Goal: Check status: Check status

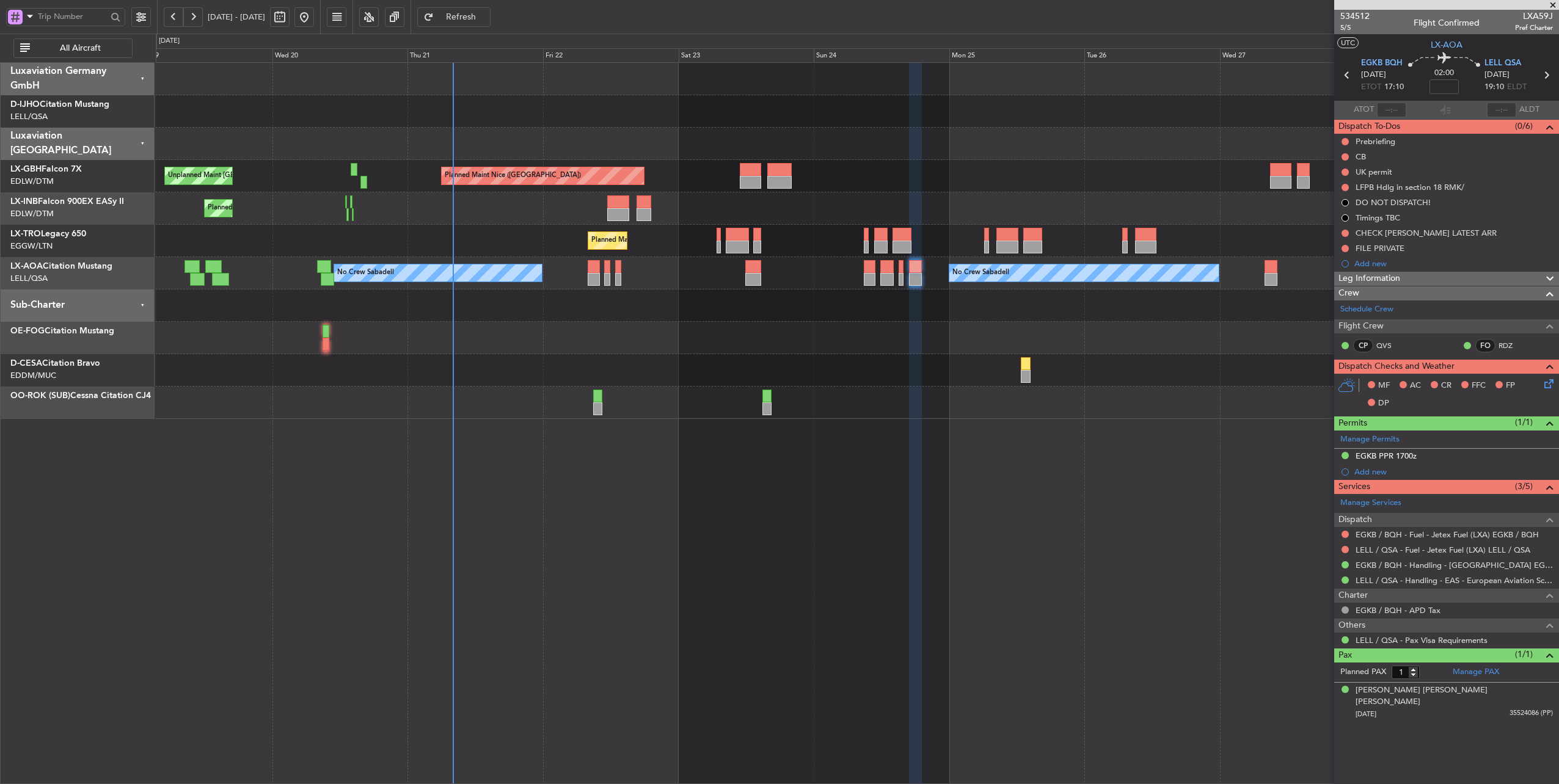
click at [534, 150] on div at bounding box center [857, 144] width 1403 height 33
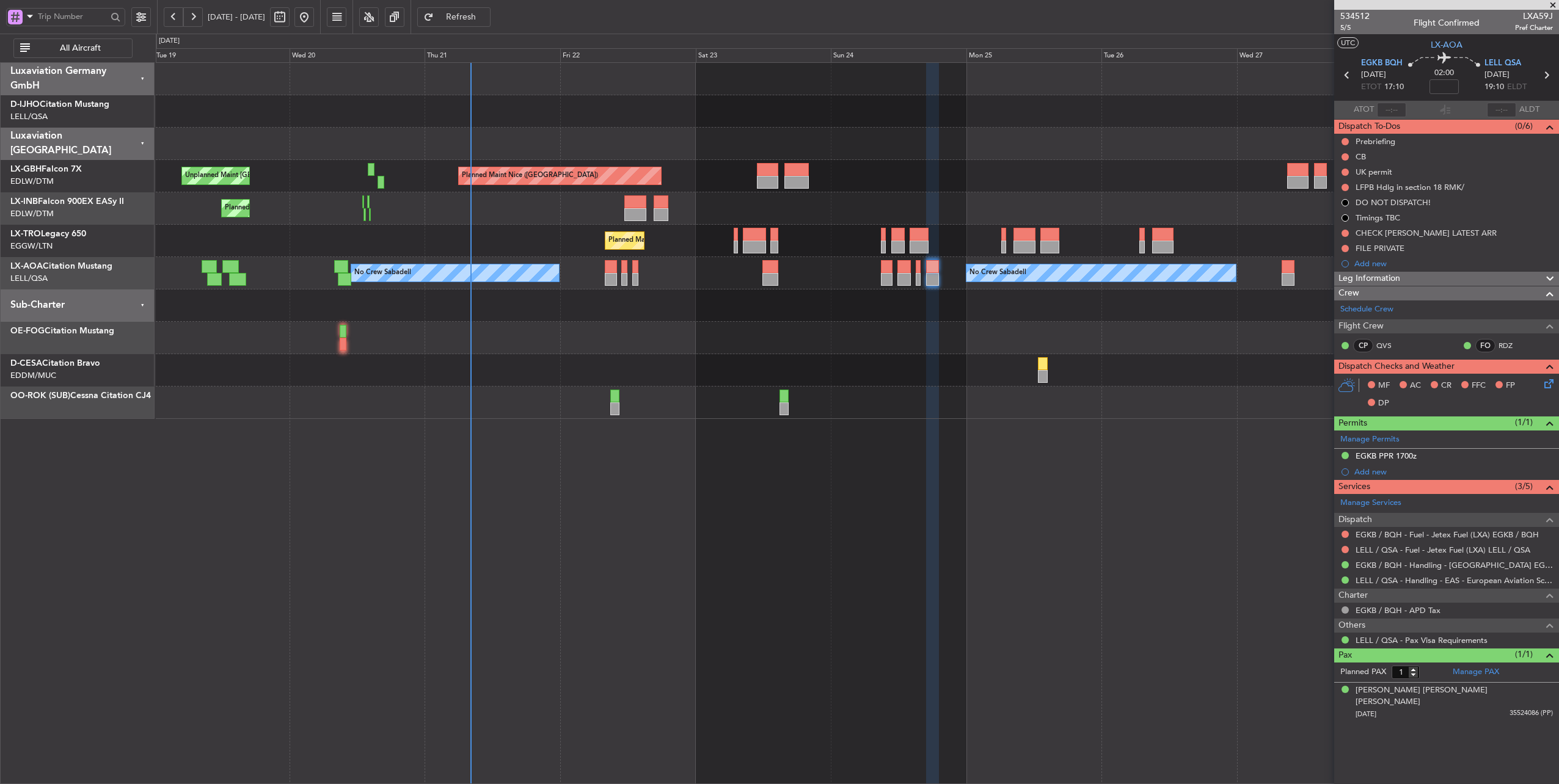
click at [509, 242] on div "Planned Maint [GEOGRAPHIC_DATA] ([GEOGRAPHIC_DATA])" at bounding box center [857, 241] width 1403 height 33
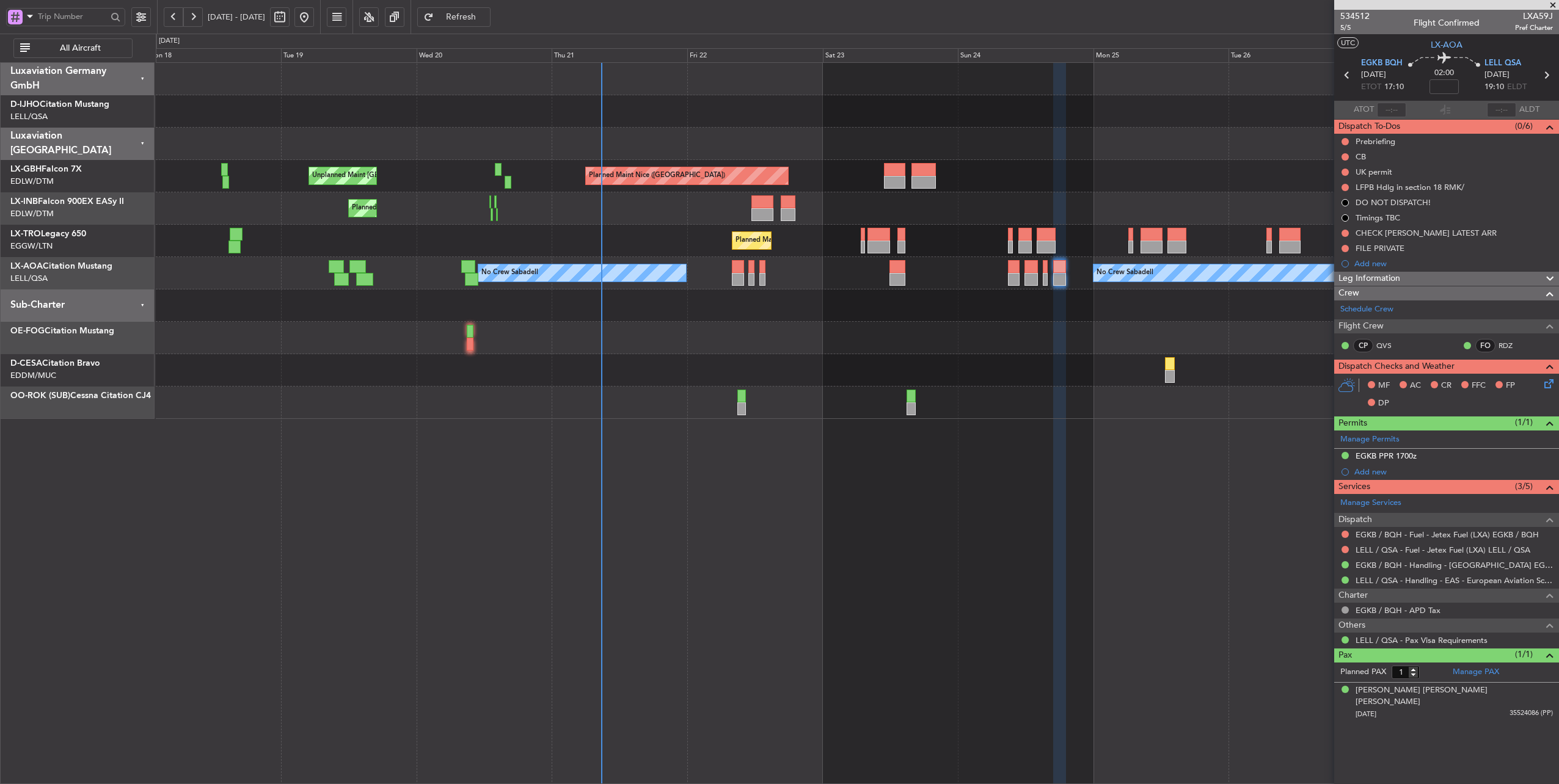
click at [711, 141] on div at bounding box center [857, 144] width 1403 height 33
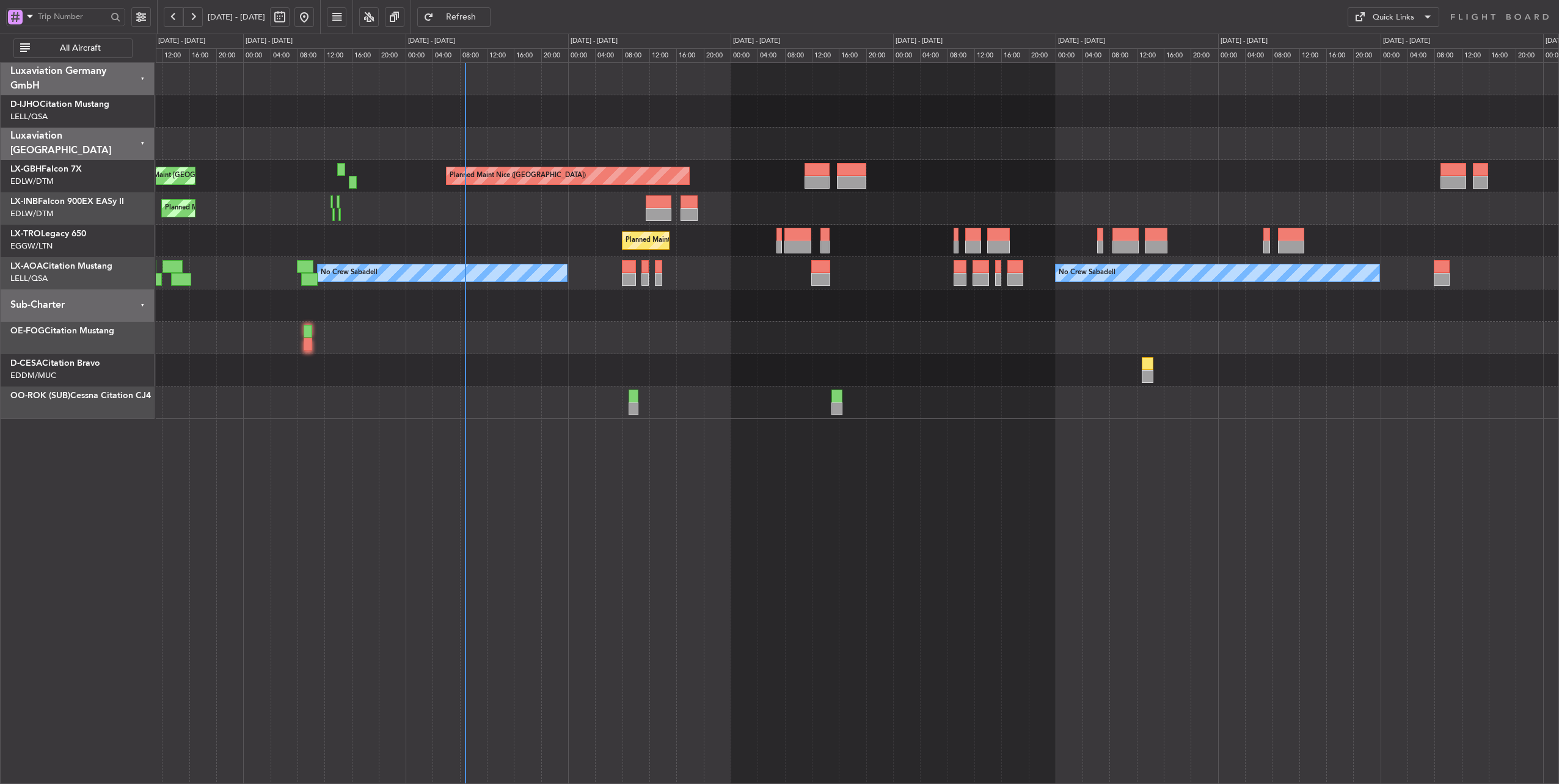
click at [402, 247] on div "Planned Maint [GEOGRAPHIC_DATA] ([GEOGRAPHIC_DATA])" at bounding box center [857, 241] width 1403 height 33
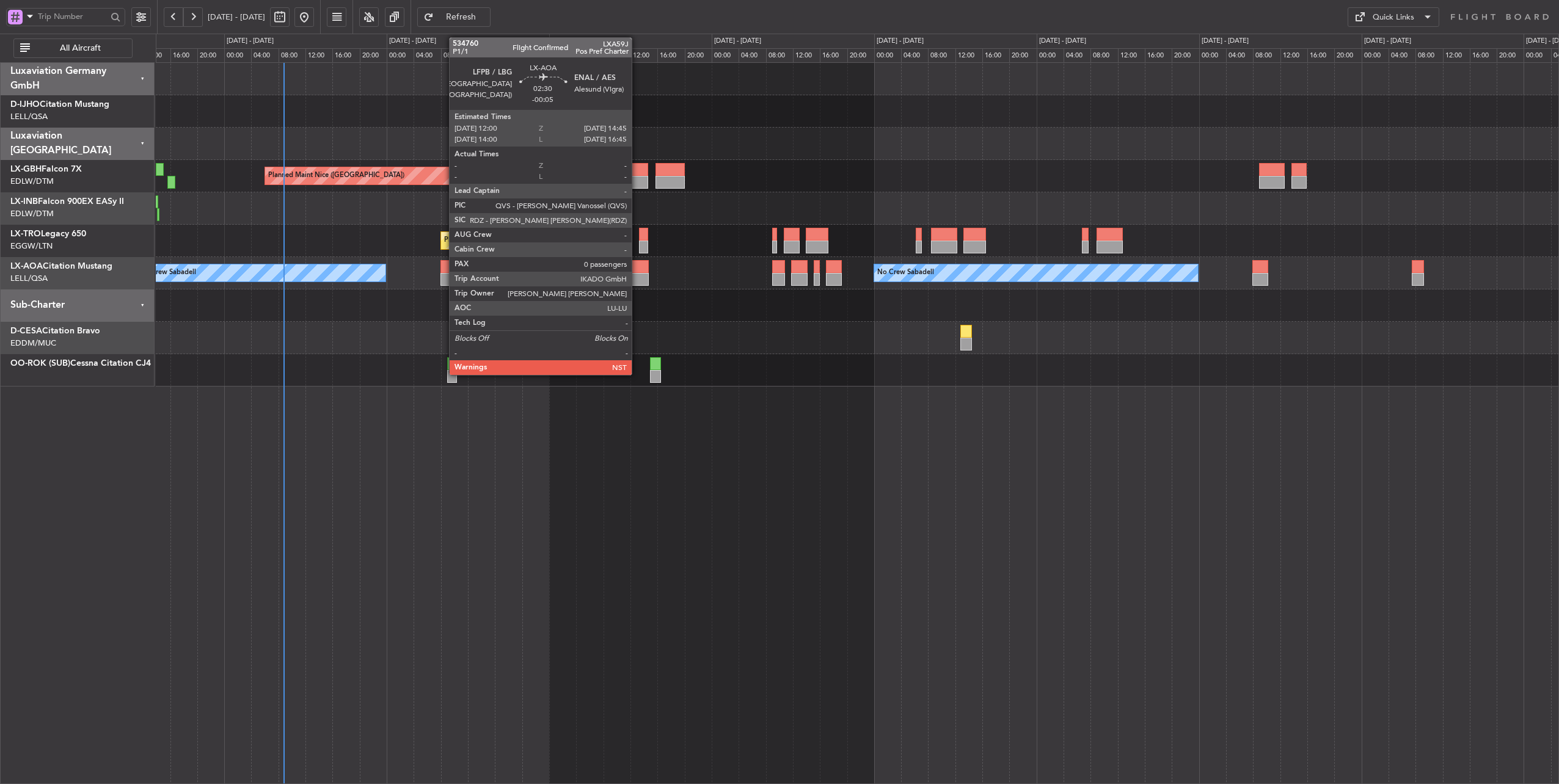
click at [638, 265] on div at bounding box center [640, 267] width 19 height 13
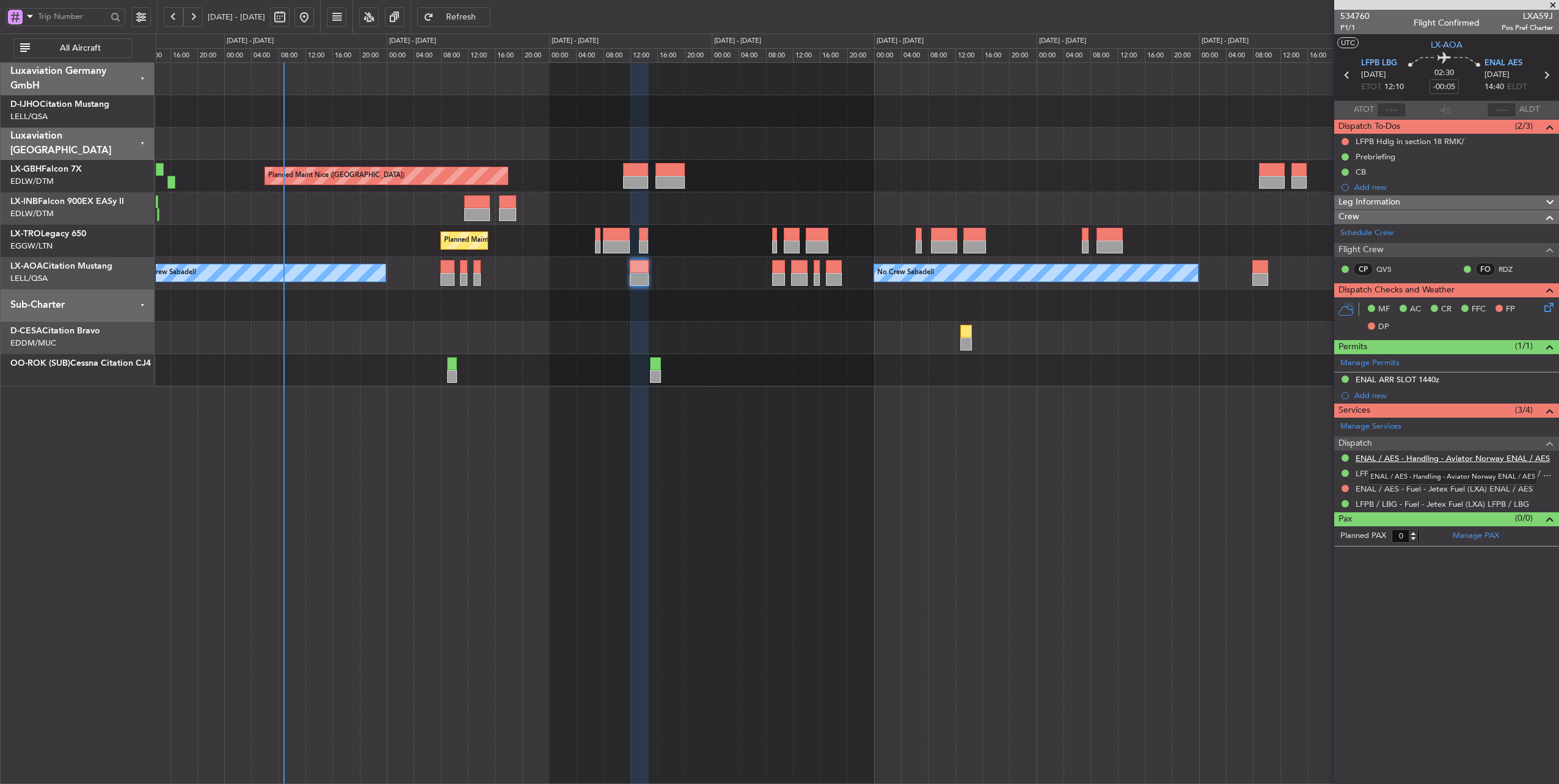
click at [1441, 457] on link "ENAL / AES - Handling - Aviator Norway ENAL / AES" at bounding box center [1453, 458] width 195 height 10
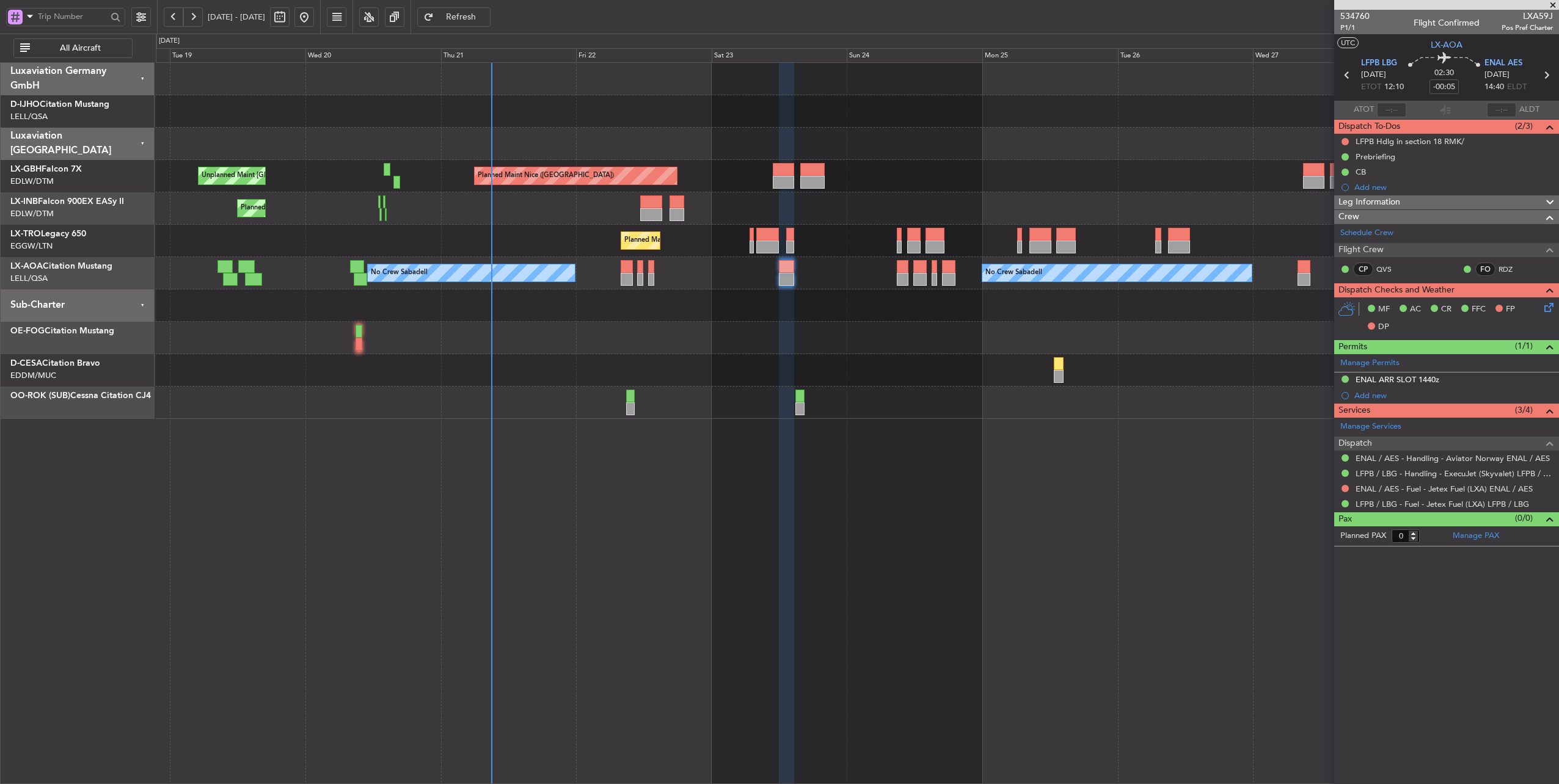
click at [556, 155] on div at bounding box center [857, 144] width 1403 height 33
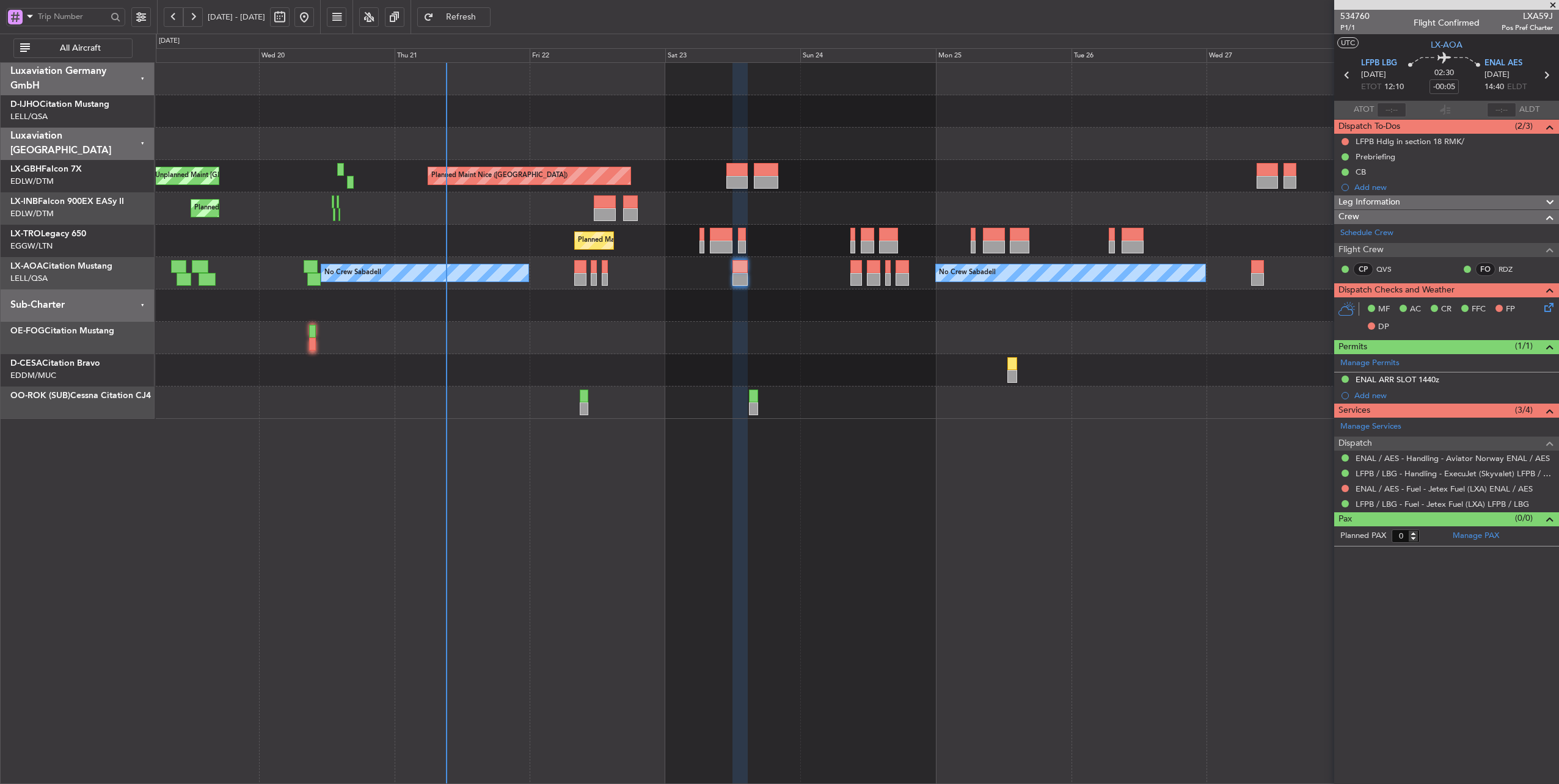
click at [544, 145] on div at bounding box center [857, 144] width 1403 height 33
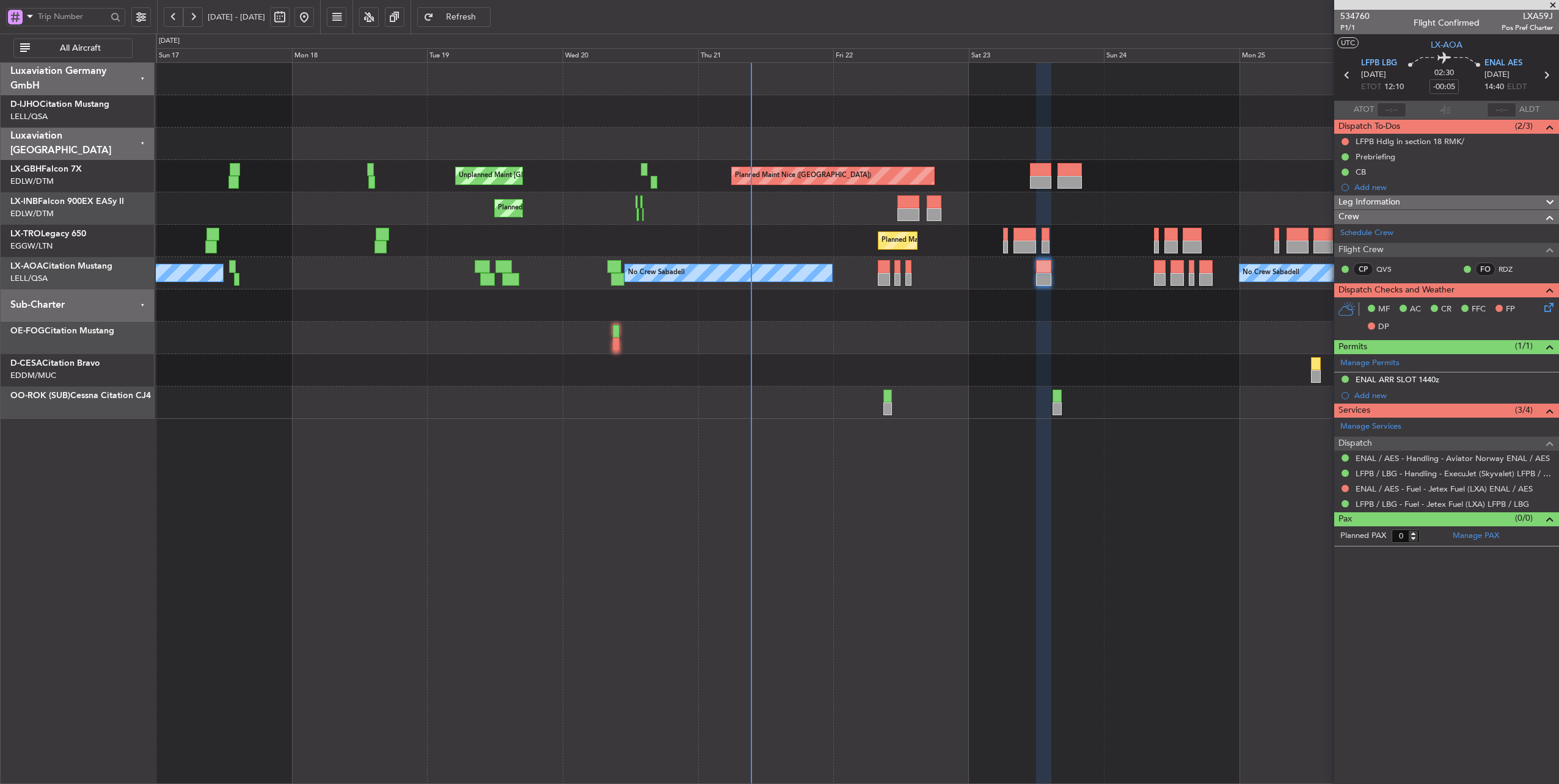
click at [636, 334] on div "Planned Maint Nice ([GEOGRAPHIC_DATA]) Unplanned Maint [GEOGRAPHIC_DATA] ([GEOG…" at bounding box center [857, 241] width 1403 height 356
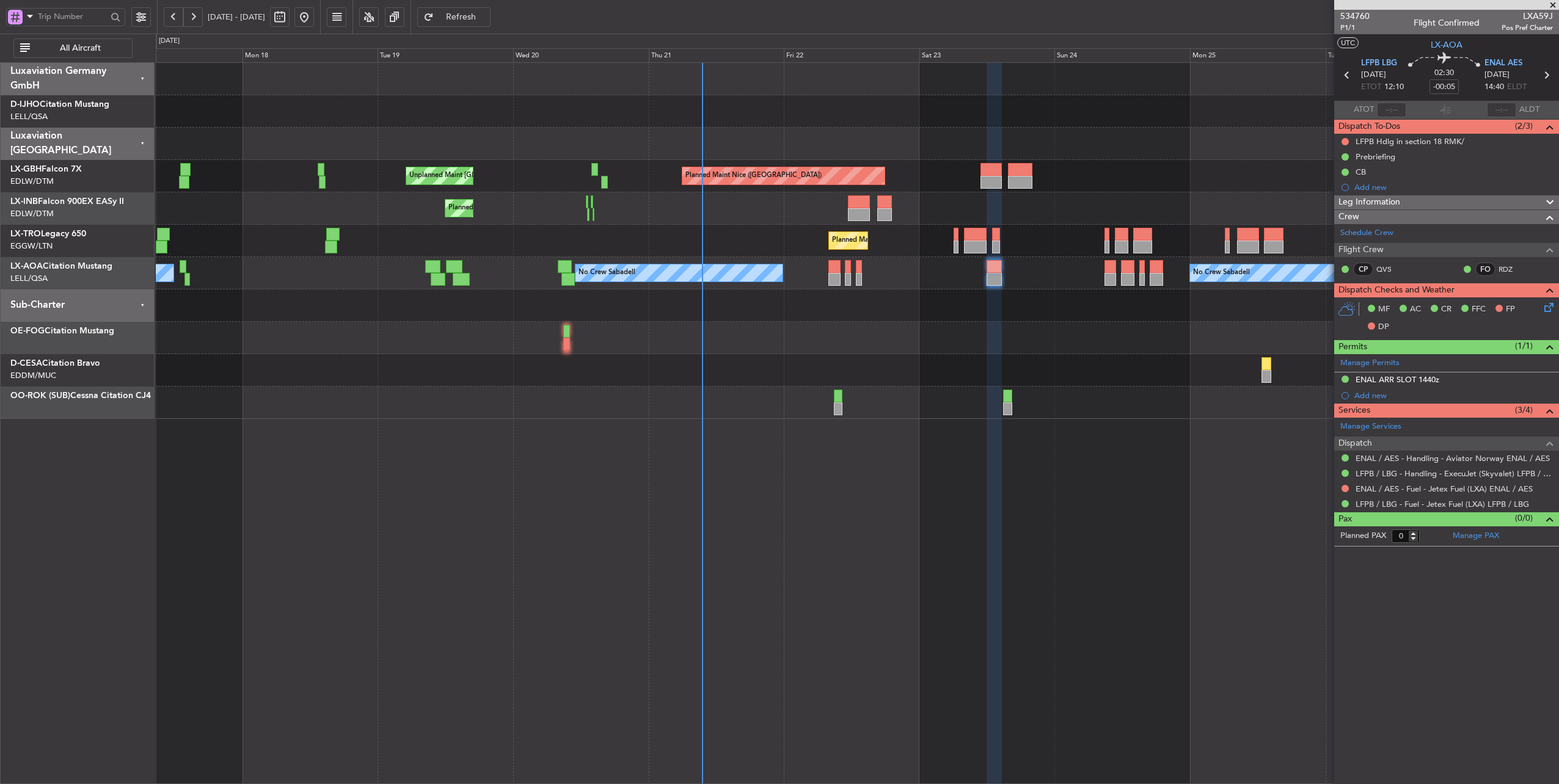
click at [439, 242] on div "Planned Maint [GEOGRAPHIC_DATA] ([GEOGRAPHIC_DATA])" at bounding box center [857, 241] width 1403 height 33
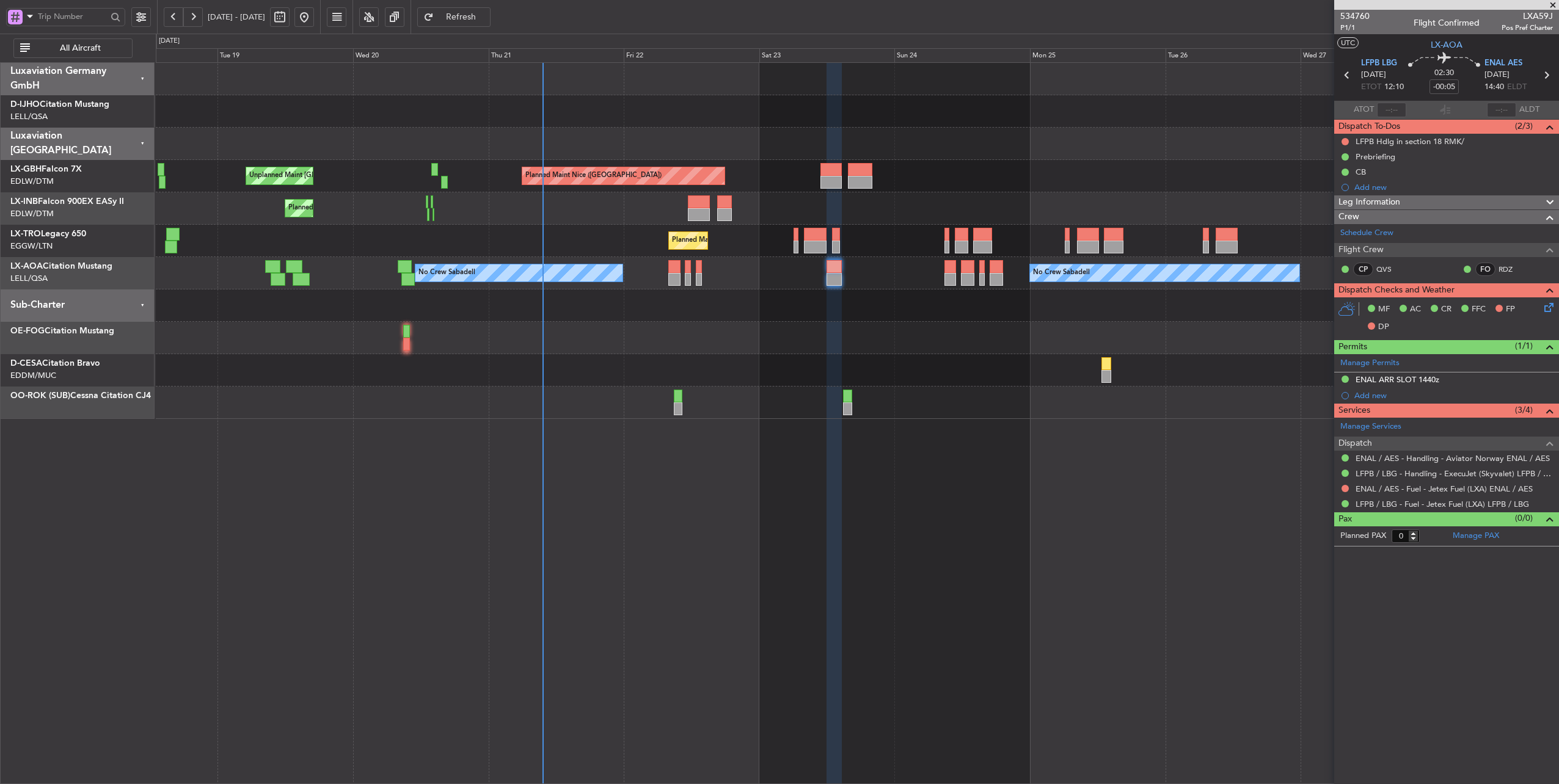
click at [702, 313] on div at bounding box center [857, 305] width 1403 height 33
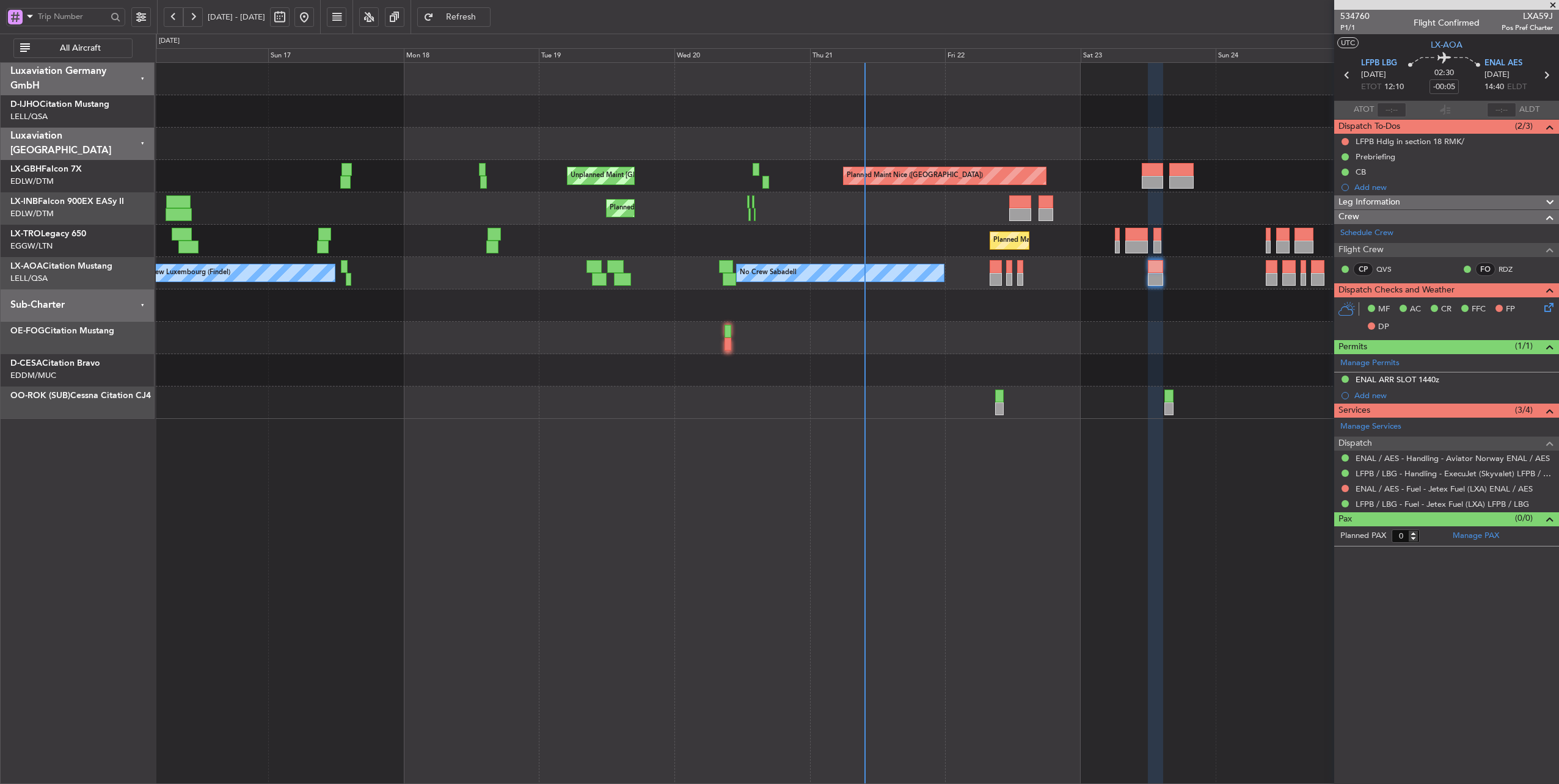
click at [554, 302] on div at bounding box center [857, 305] width 1403 height 33
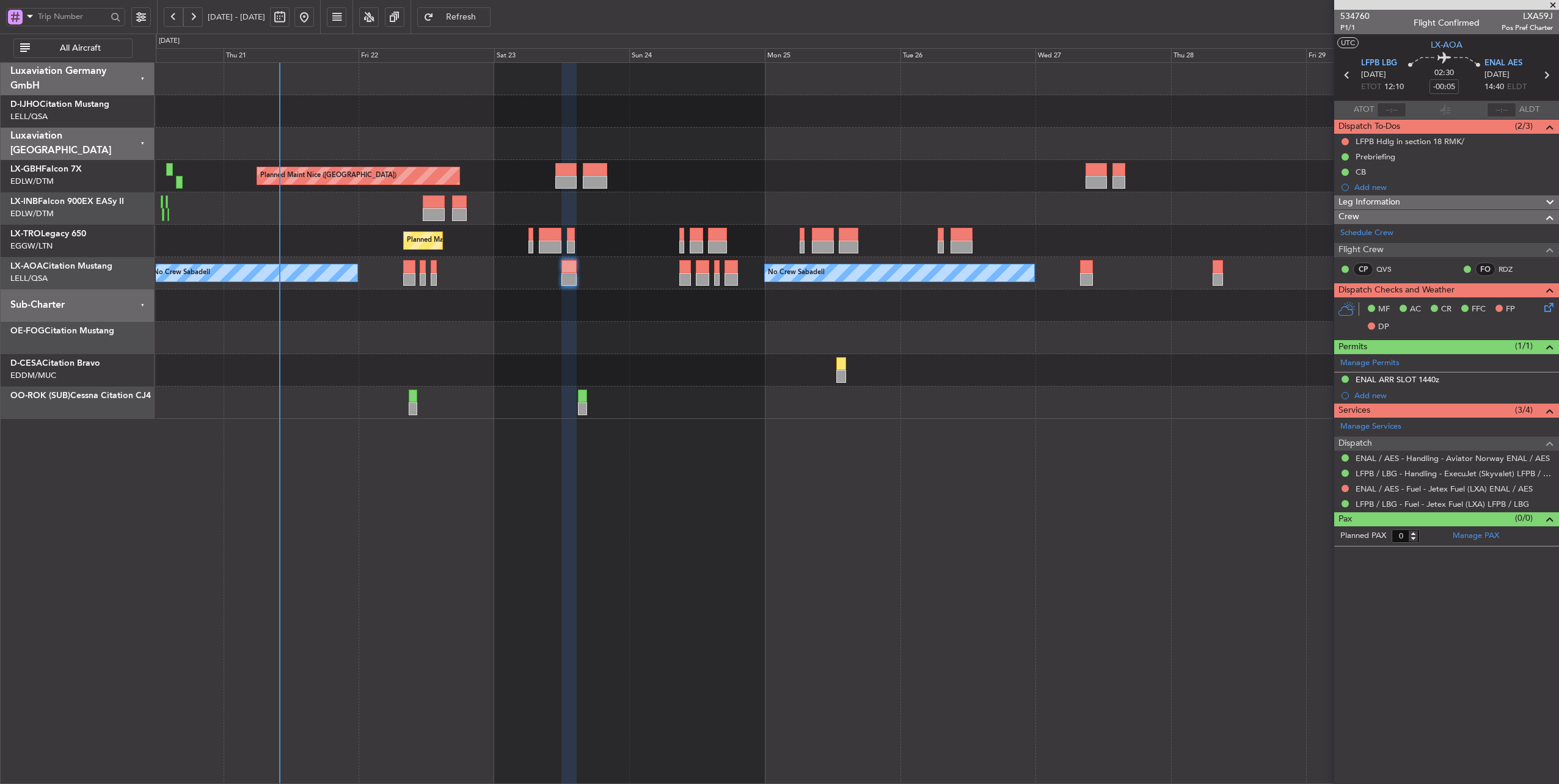
click at [473, 294] on div at bounding box center [857, 305] width 1403 height 33
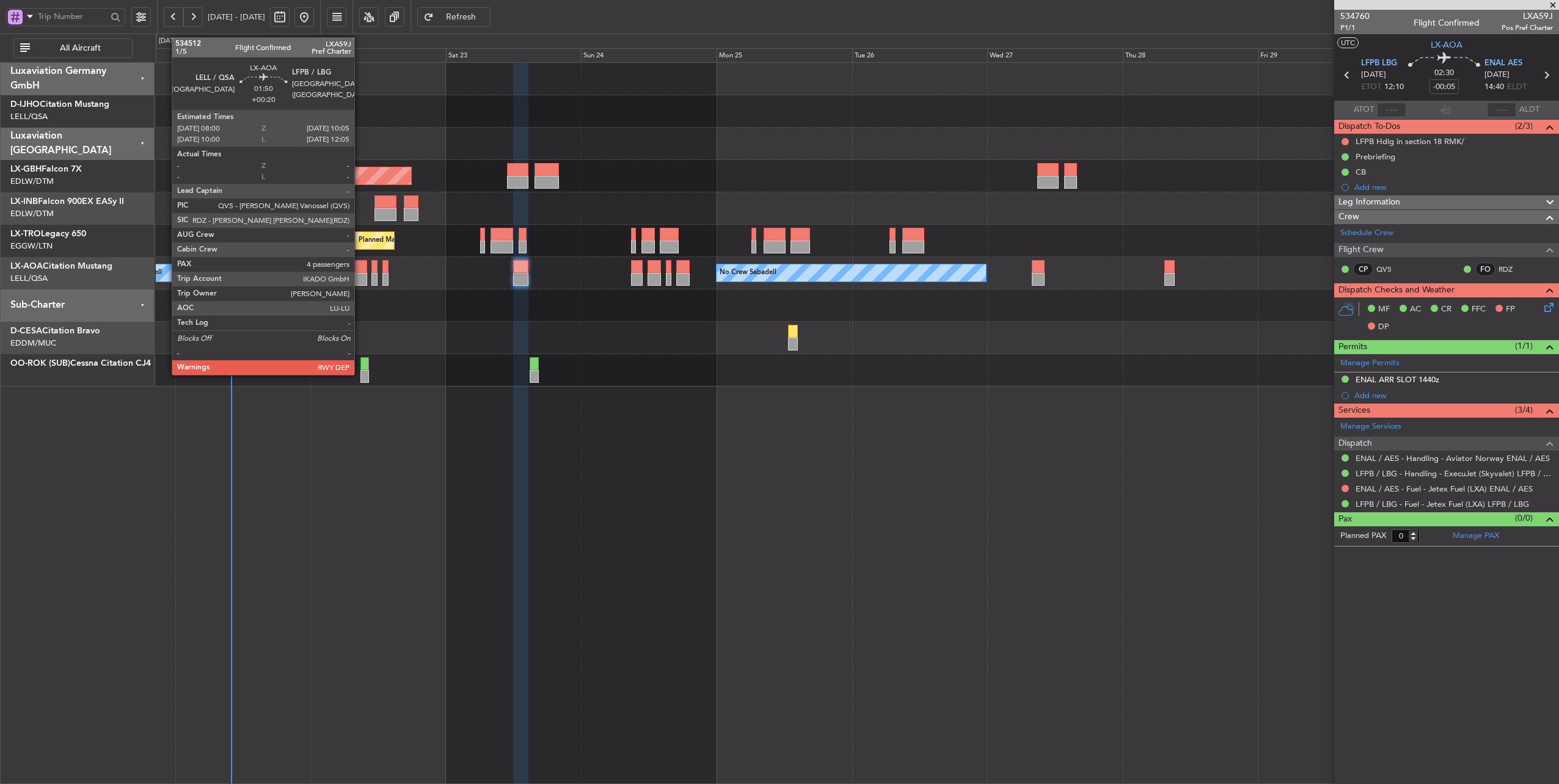
click at [361, 270] on div at bounding box center [361, 267] width 12 height 13
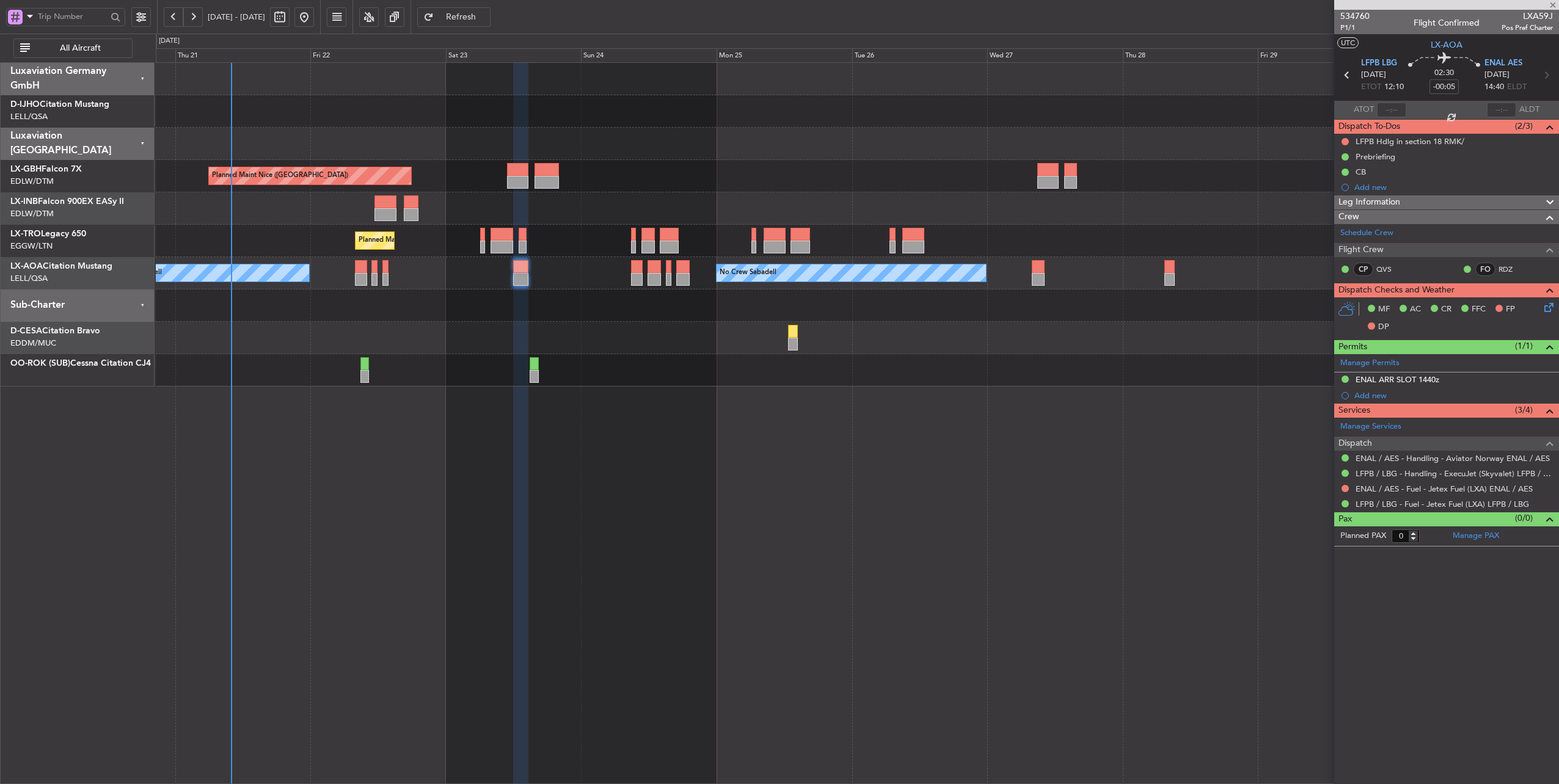
type input "+00:20"
type input "4"
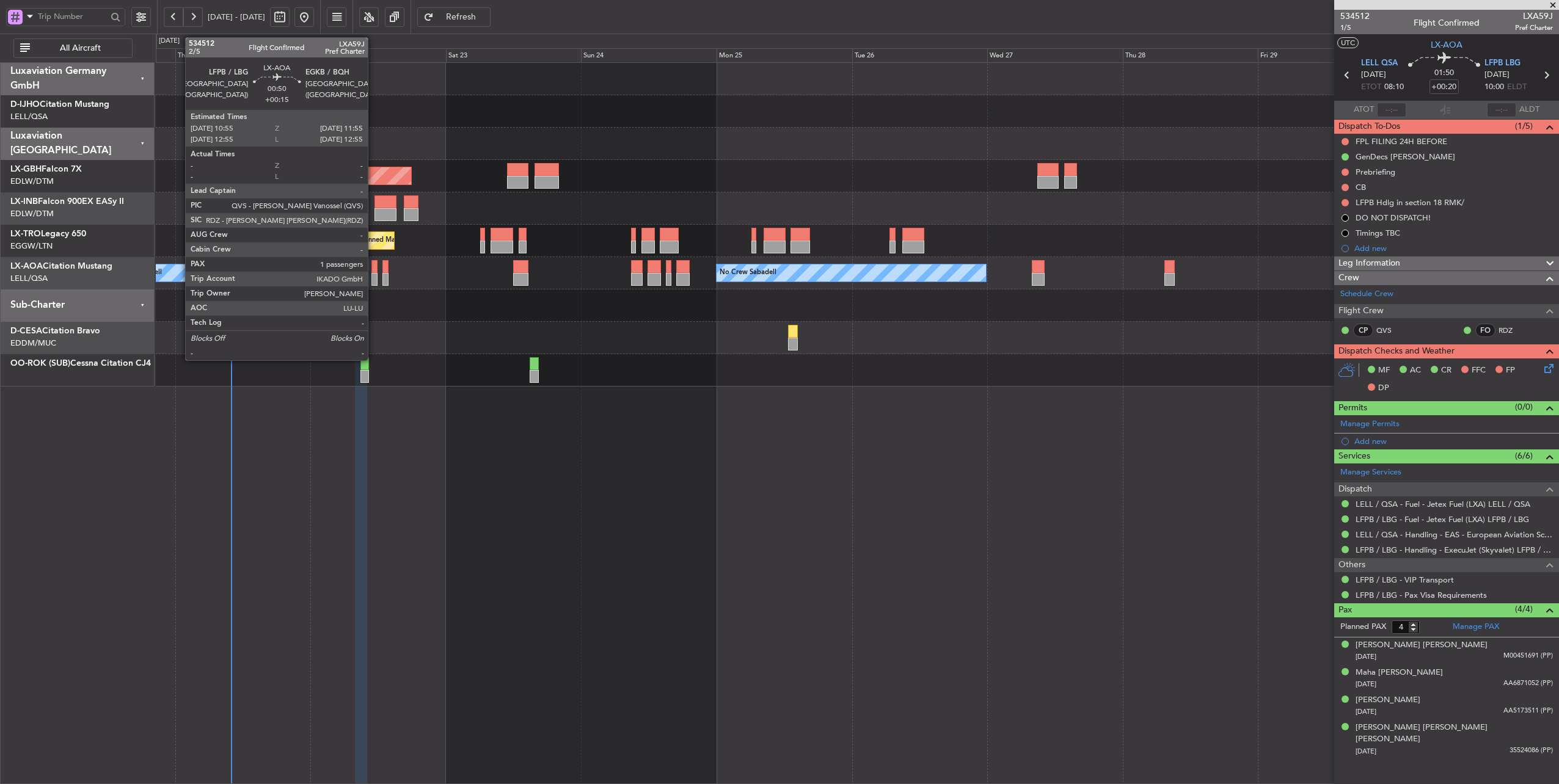
click at [374, 268] on div at bounding box center [374, 267] width 6 height 13
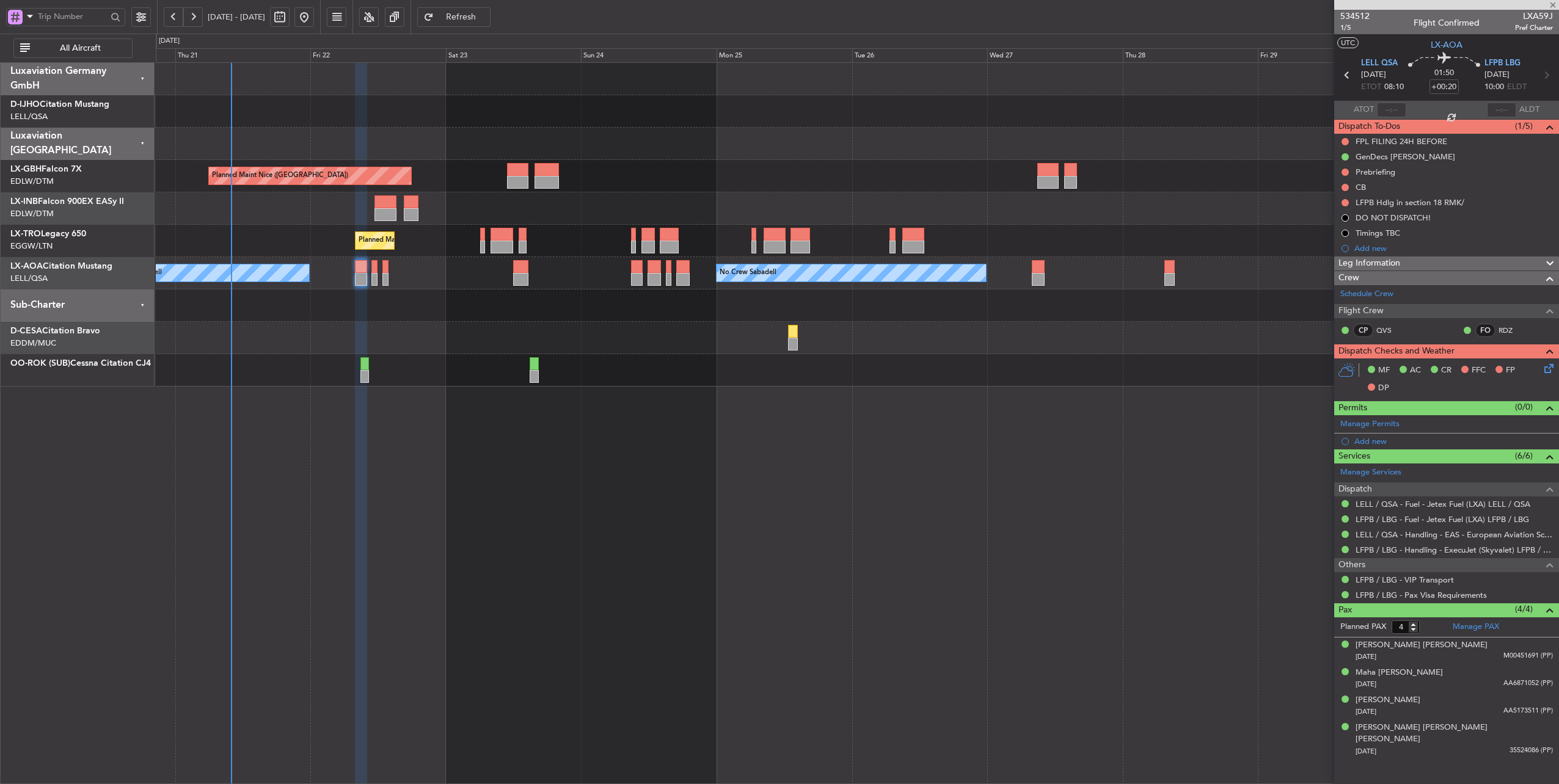
type input "+00:15"
type input "1"
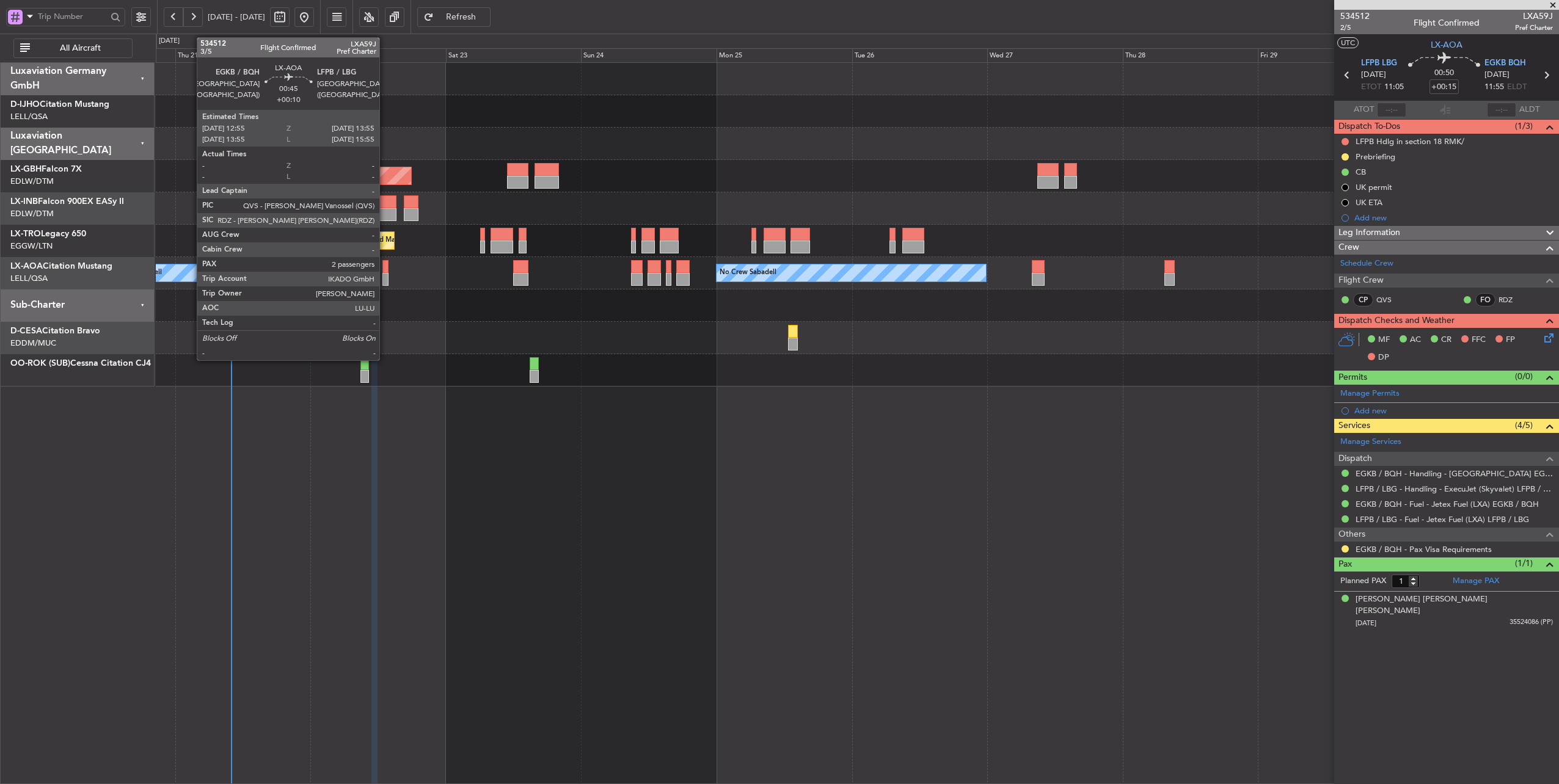
click at [385, 269] on div at bounding box center [385, 267] width 6 height 13
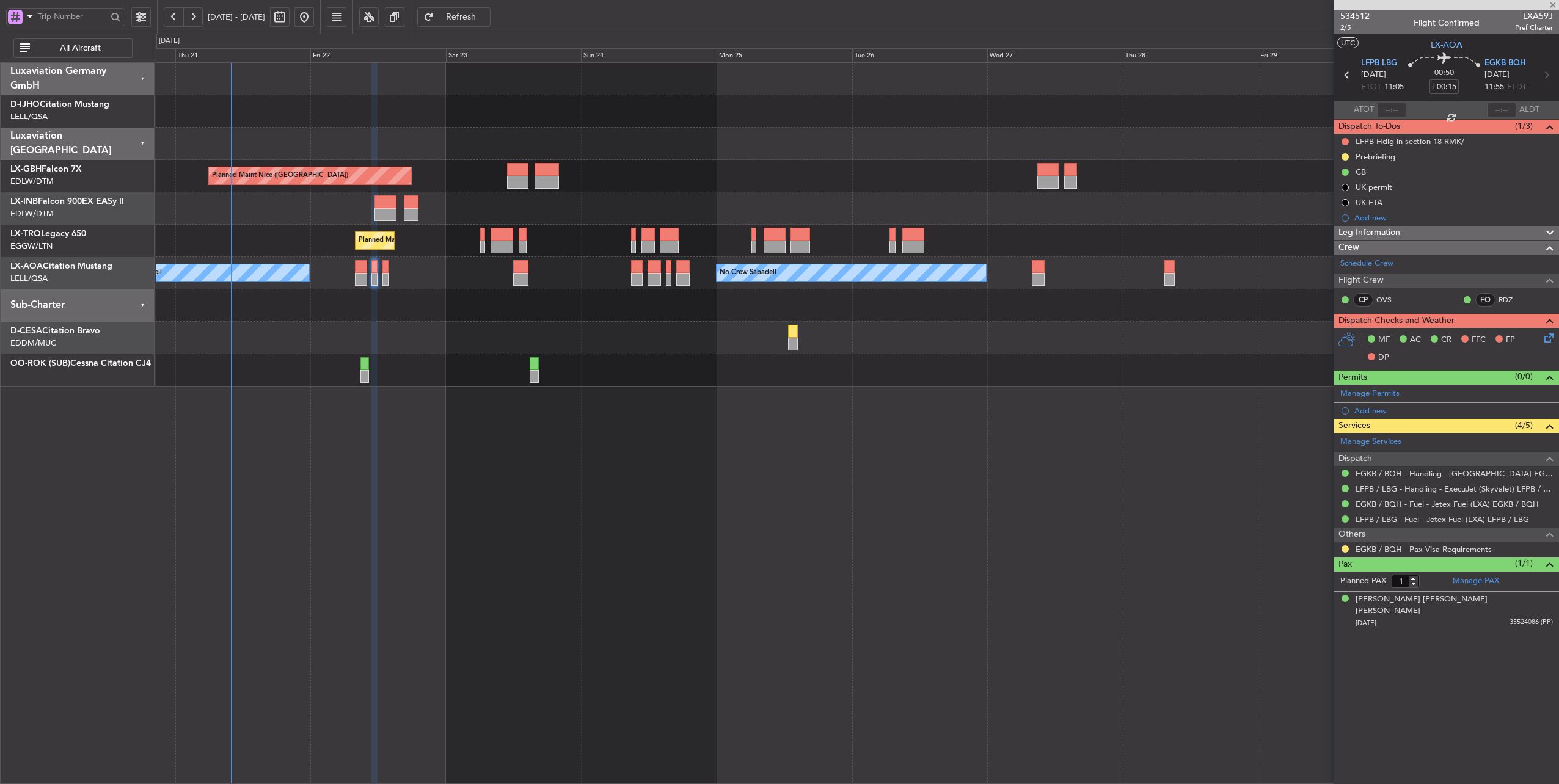
type input "+00:10"
type input "2"
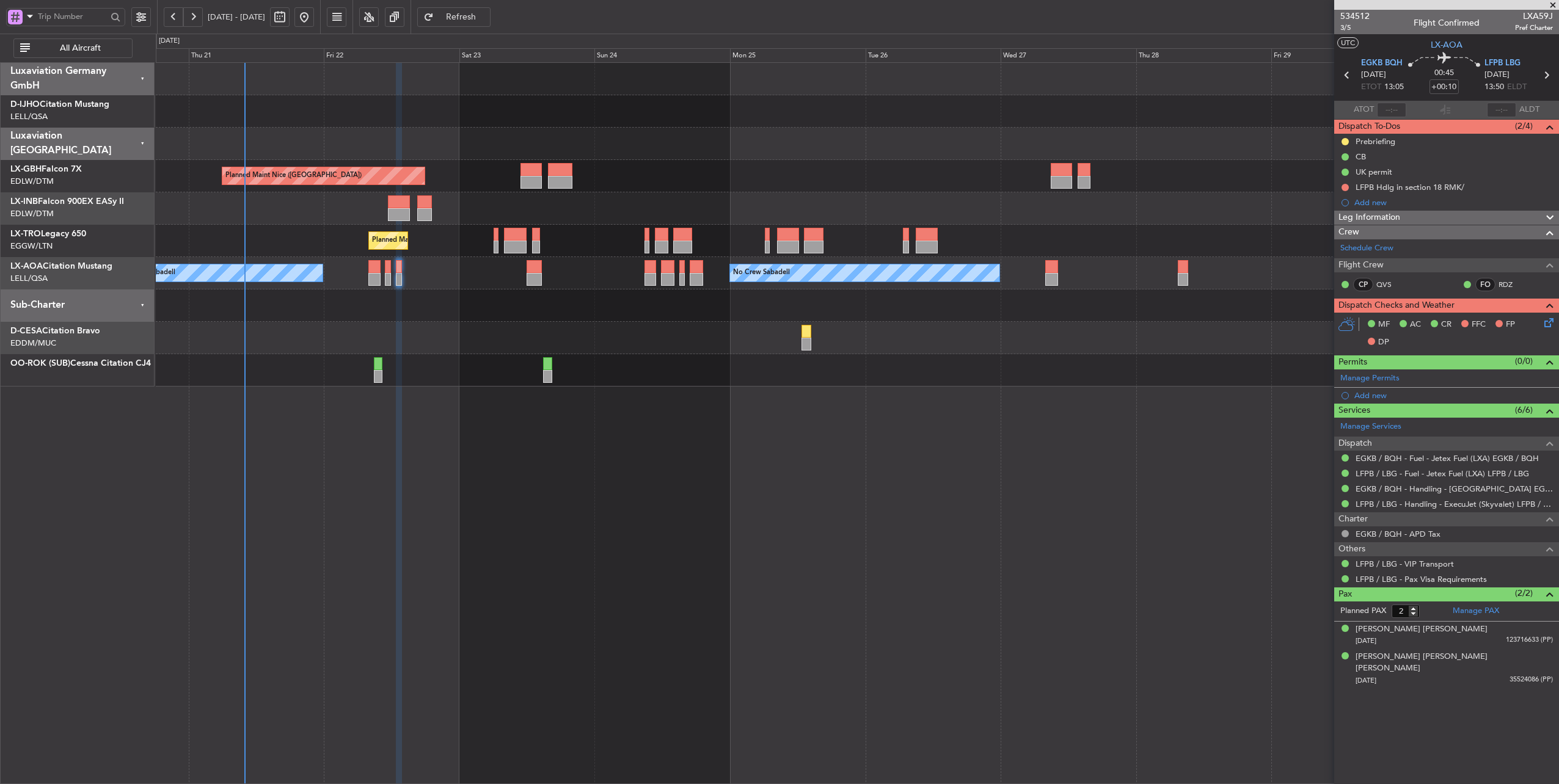
click at [464, 276] on div "No Crew Sabadell No Crew Sabadell" at bounding box center [857, 273] width 1403 height 33
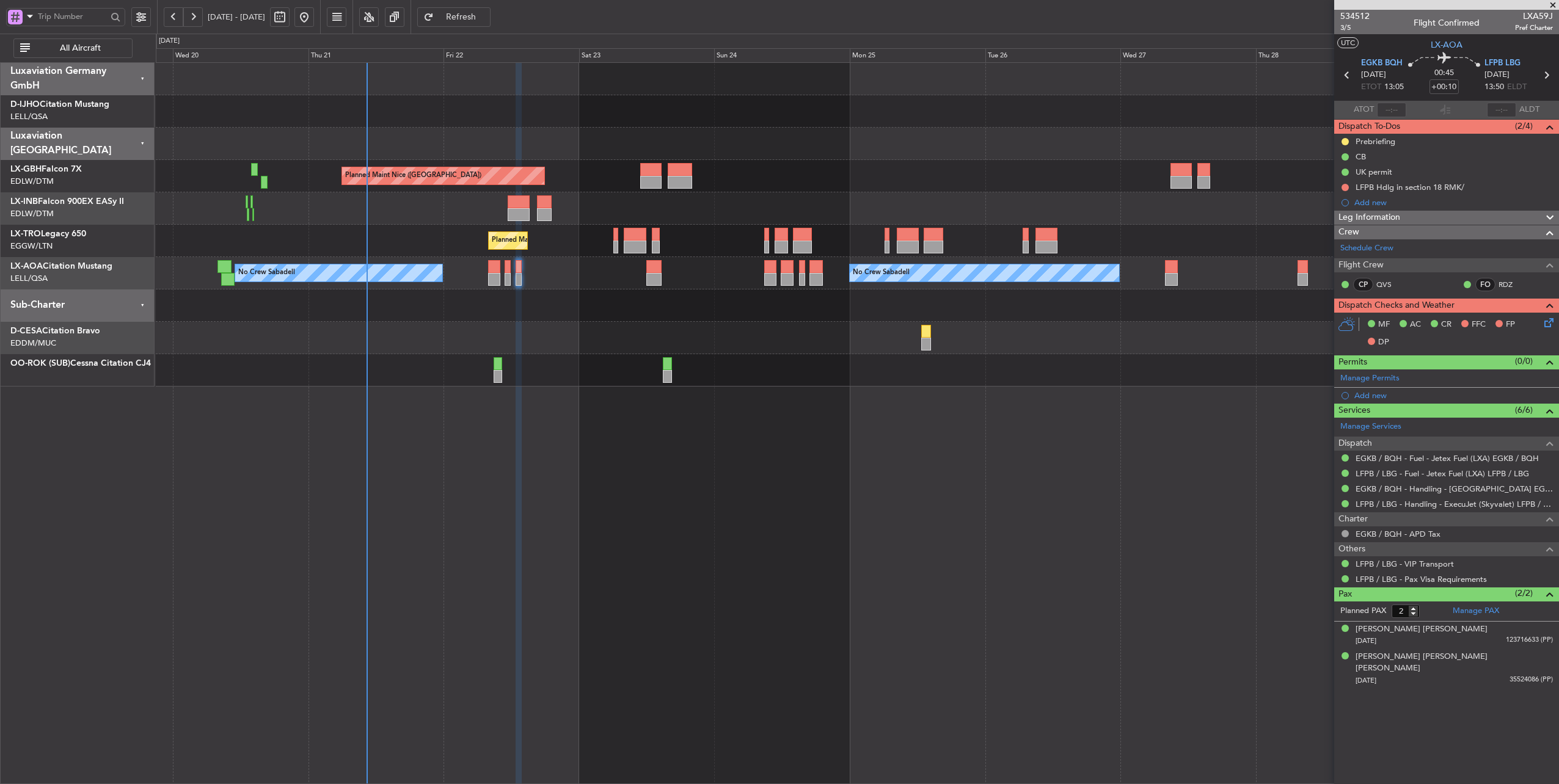
click at [868, 173] on div "Planned Maint Nice ([GEOGRAPHIC_DATA]) Unplanned Maint [GEOGRAPHIC_DATA] ([GEOG…" at bounding box center [857, 176] width 1403 height 33
